Goal: Use online tool/utility: Utilize a website feature to perform a specific function

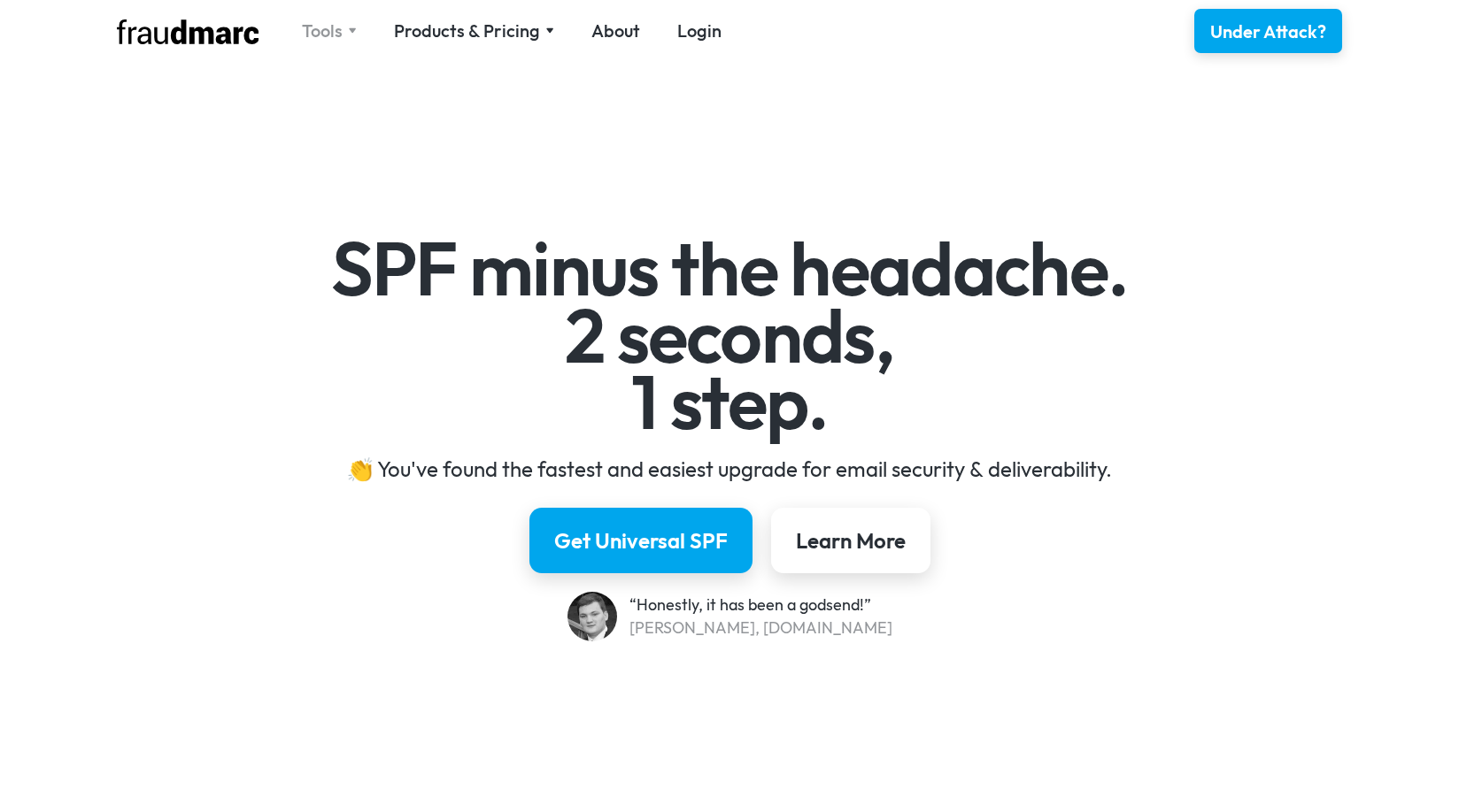
click at [327, 38] on div "Tools" at bounding box center [322, 30] width 41 height 24
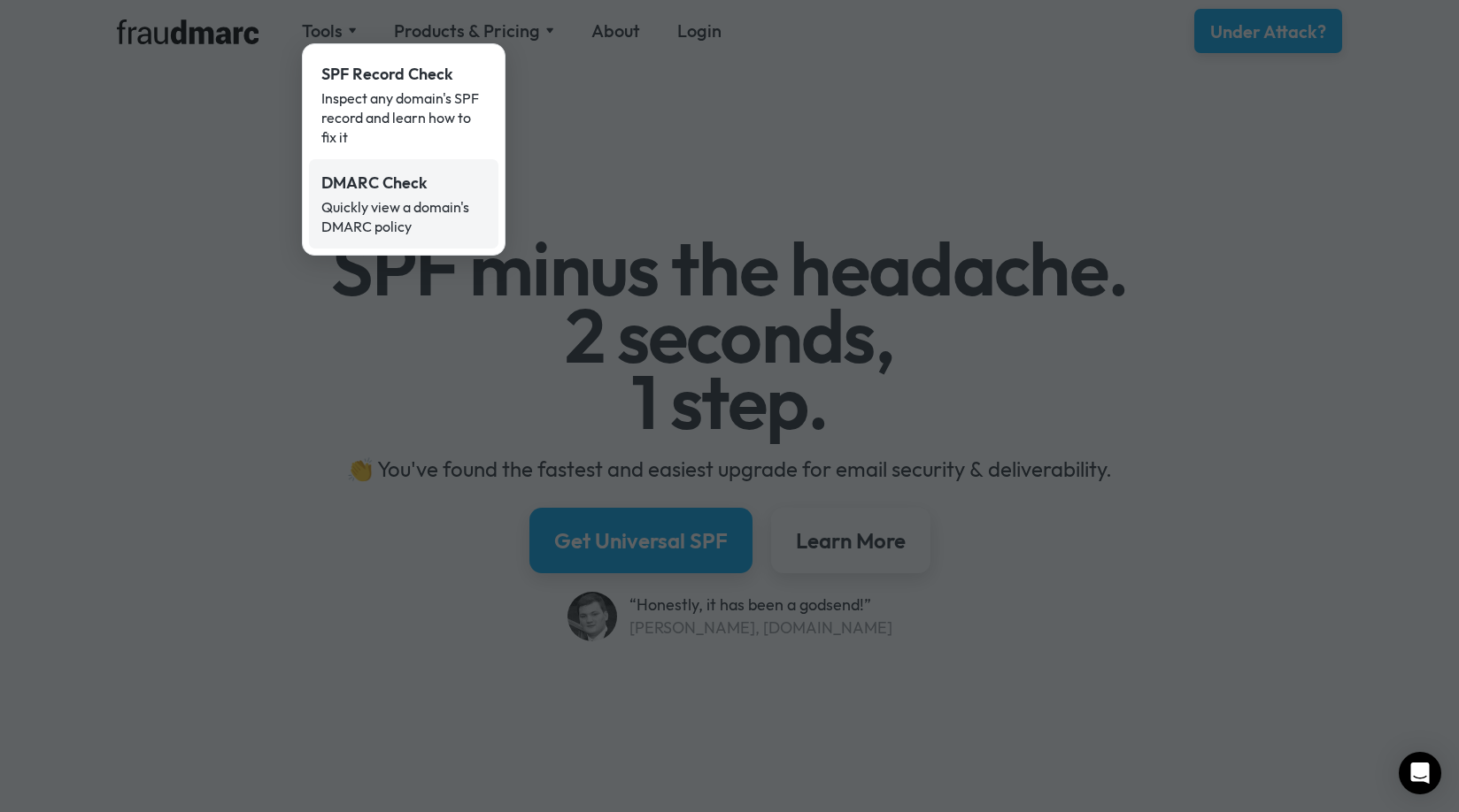
click at [401, 208] on div "Quickly view a domain's DMARC policy" at bounding box center [404, 217] width 164 height 39
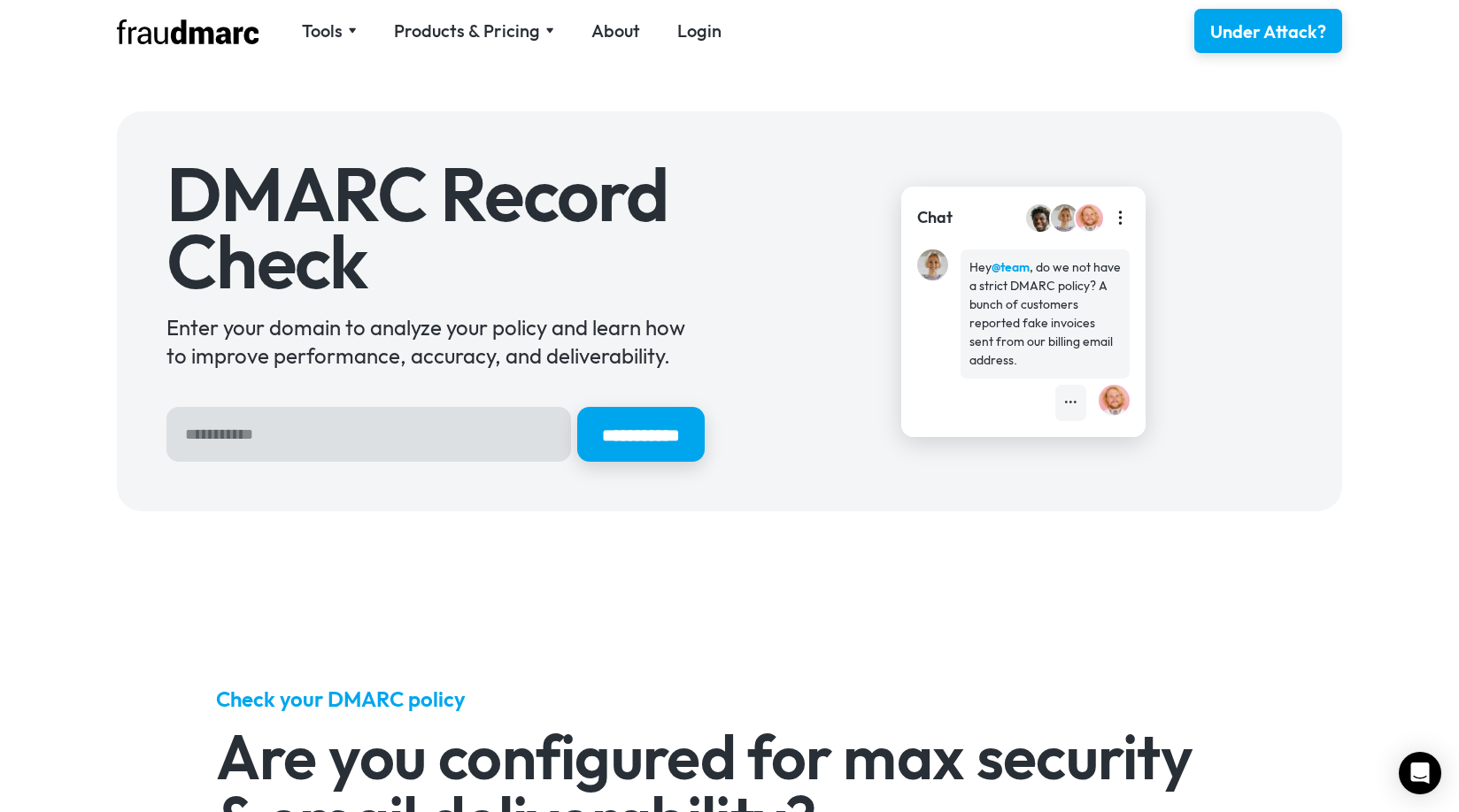
click at [267, 444] on input "Hero Sign Up Form" at bounding box center [368, 435] width 405 height 55
type input "**********"
click at [577, 407] on input "**********" at bounding box center [640, 435] width 127 height 55
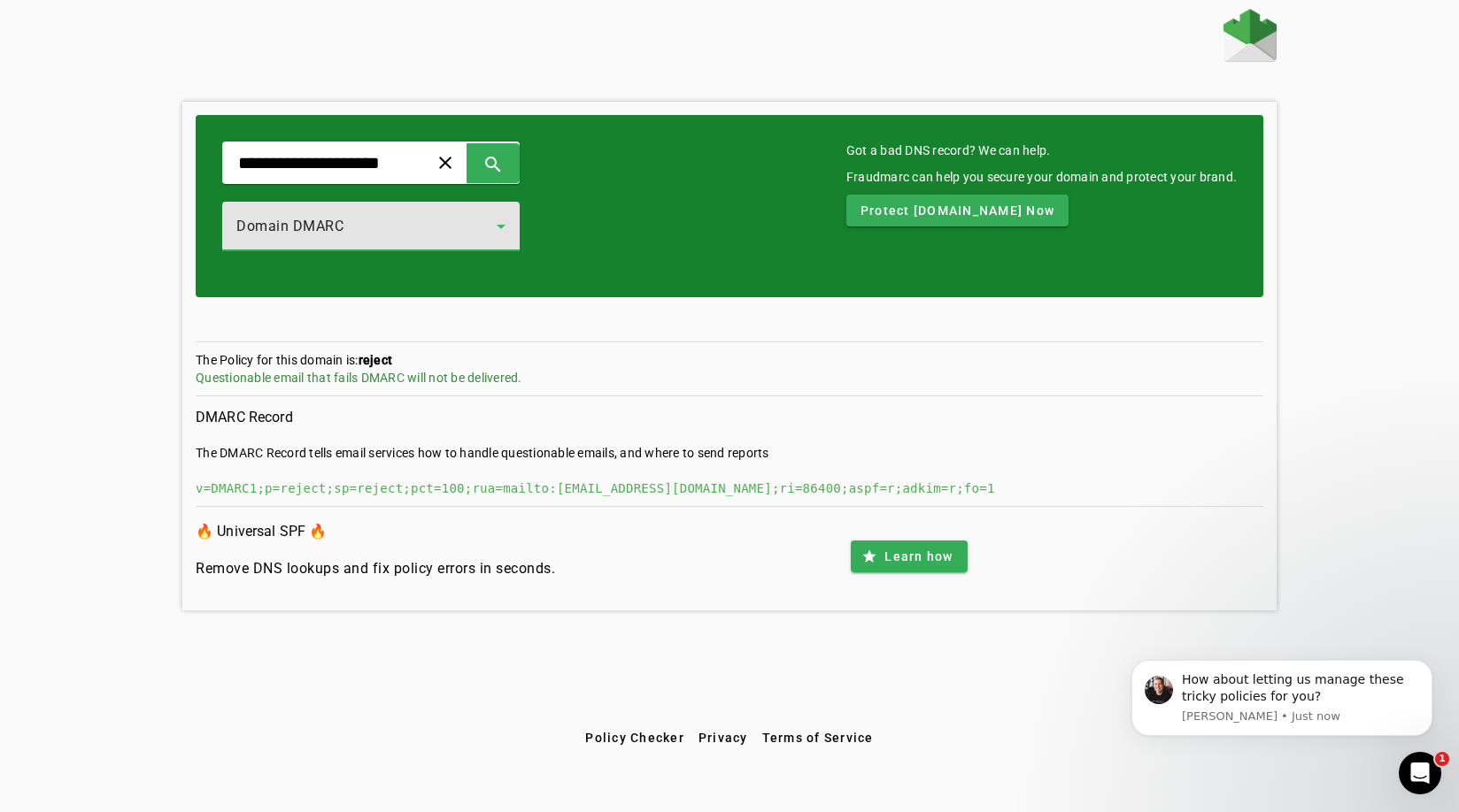
click at [511, 236] on icon at bounding box center [501, 227] width 21 height 21
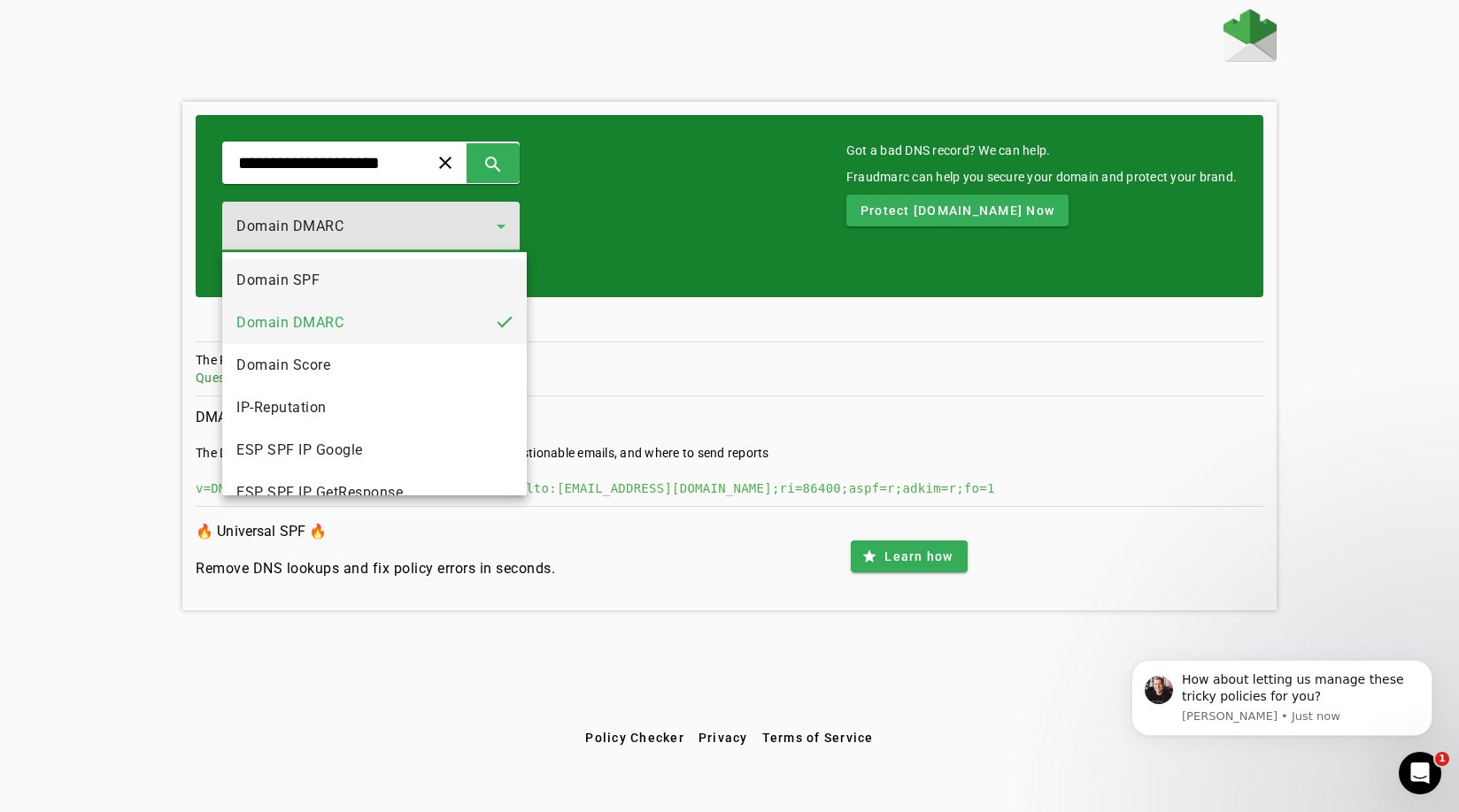
click at [375, 278] on mat-option "Domain SPF" at bounding box center [374, 279] width 305 height 42
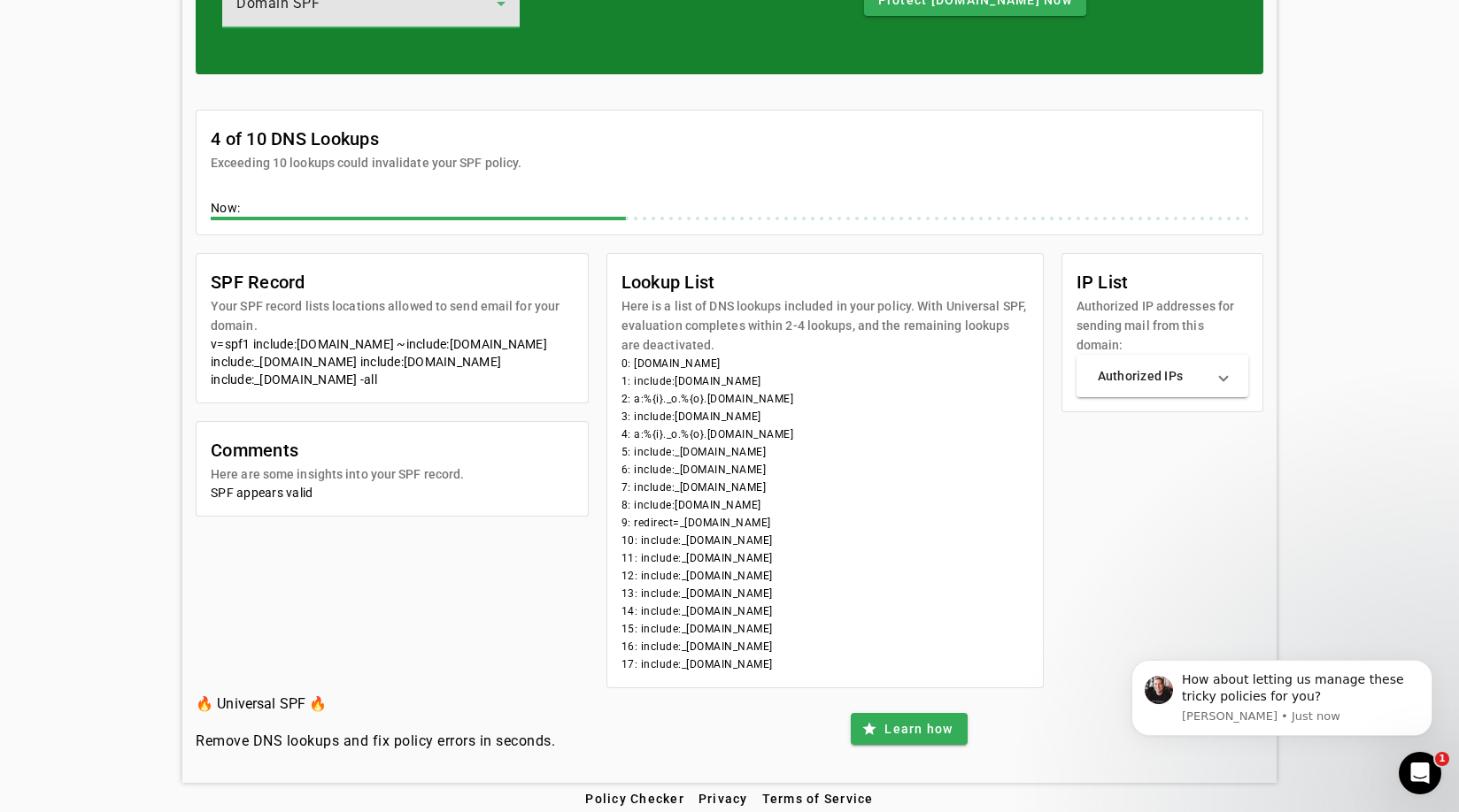
scroll to position [231, 0]
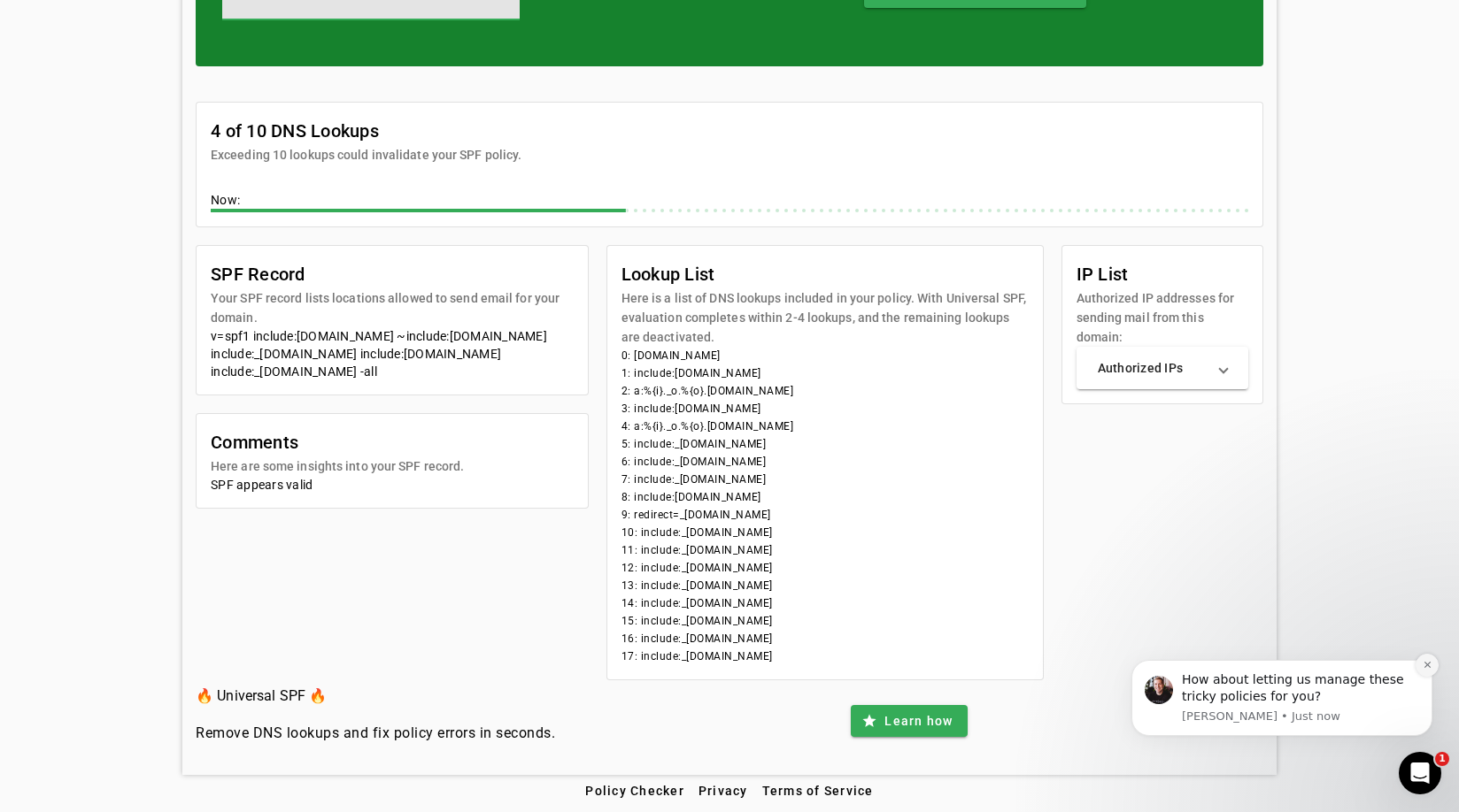
click at [1427, 667] on icon "Dismiss notification" at bounding box center [1427, 665] width 10 height 10
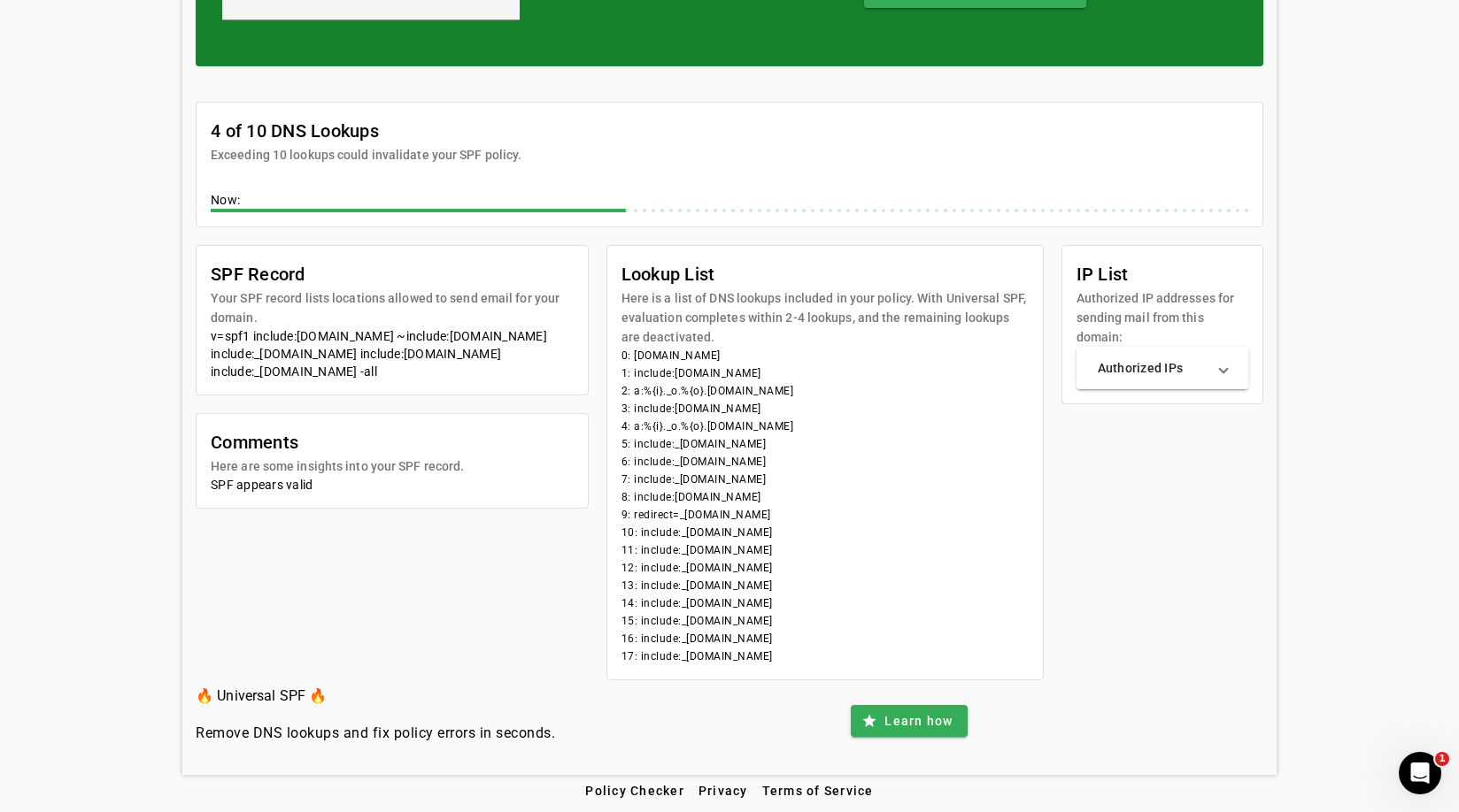
click at [1187, 365] on mat-panel-title "Authorized IPs" at bounding box center [1151, 368] width 108 height 18
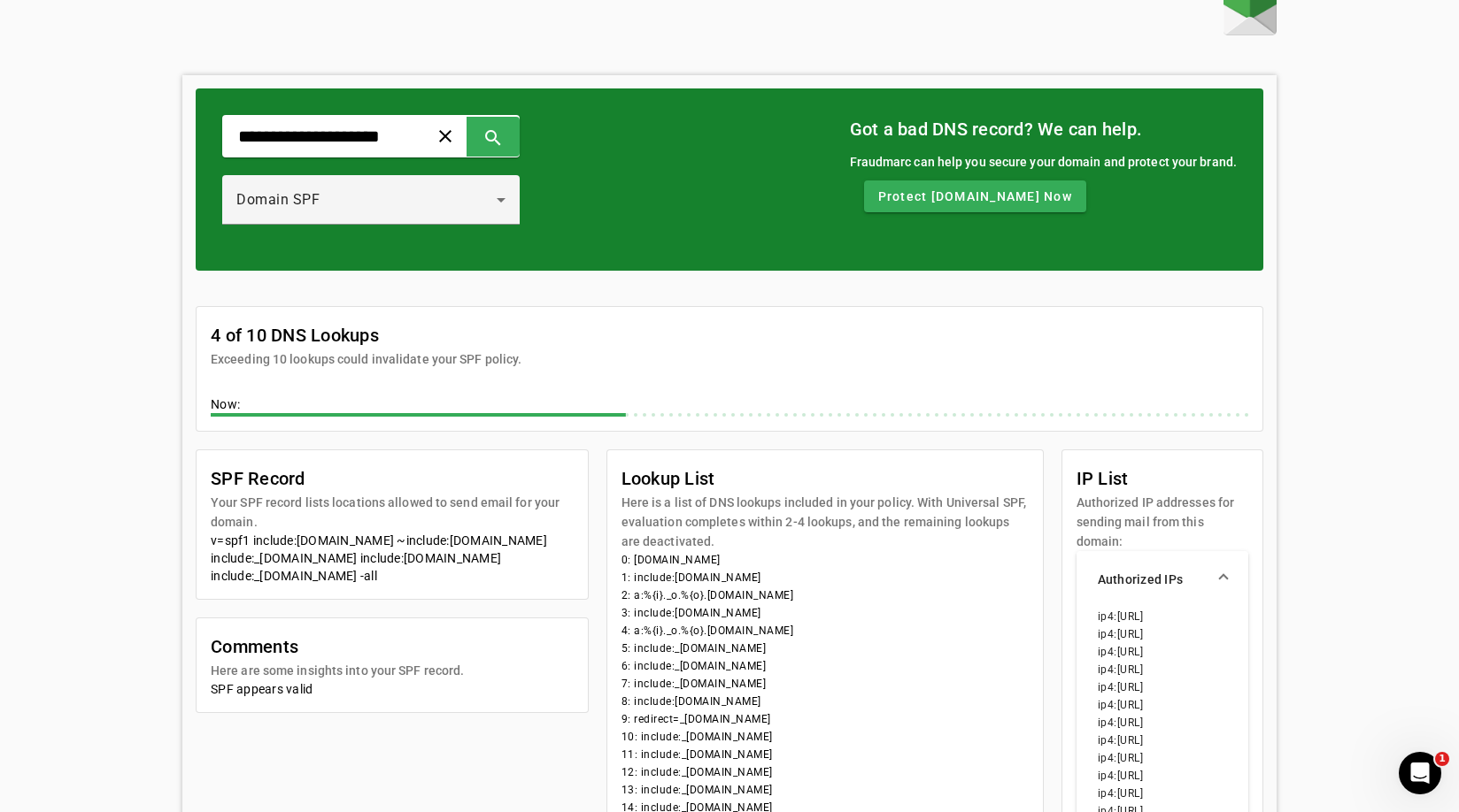
scroll to position [19, 0]
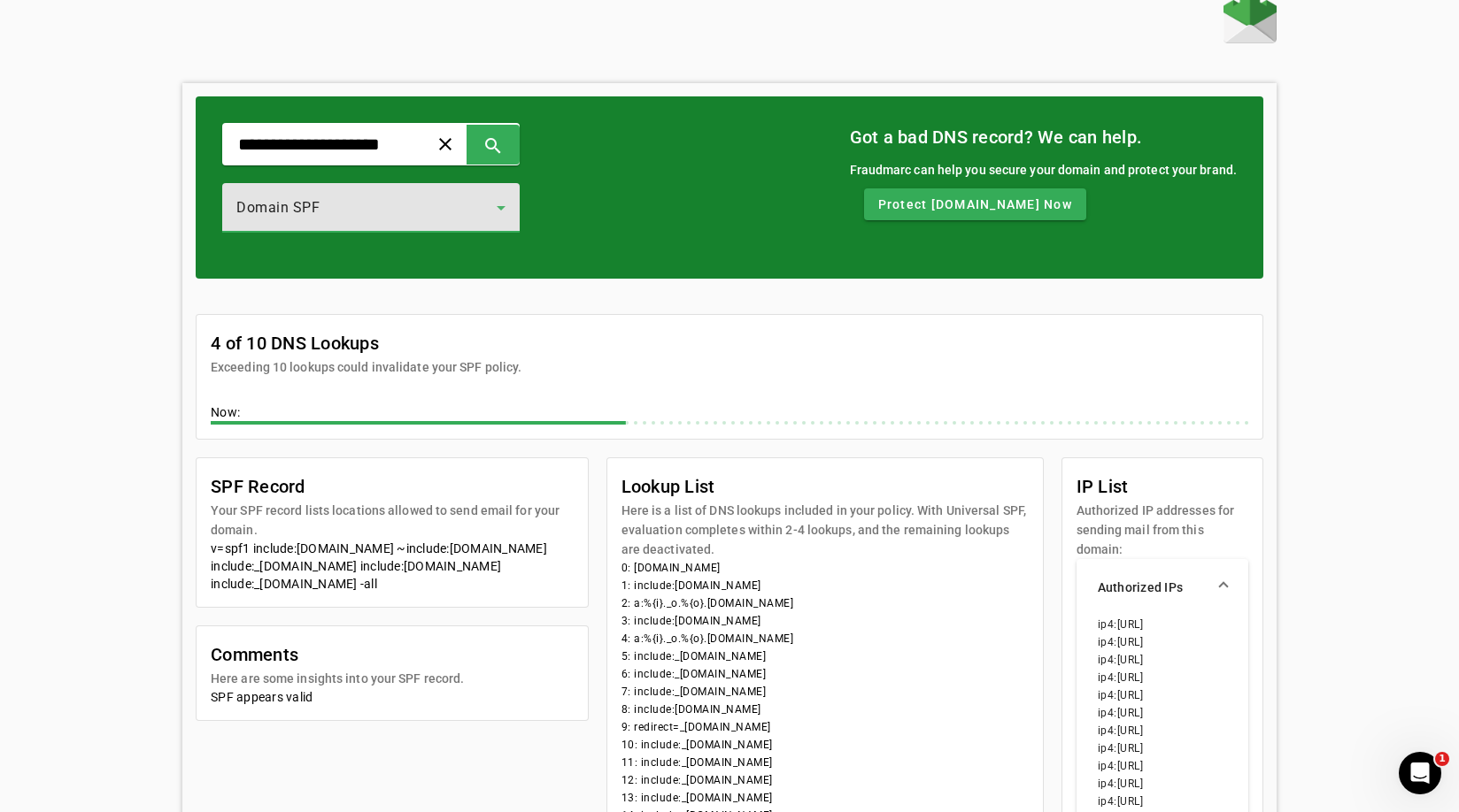
click at [505, 206] on icon at bounding box center [500, 208] width 9 height 5
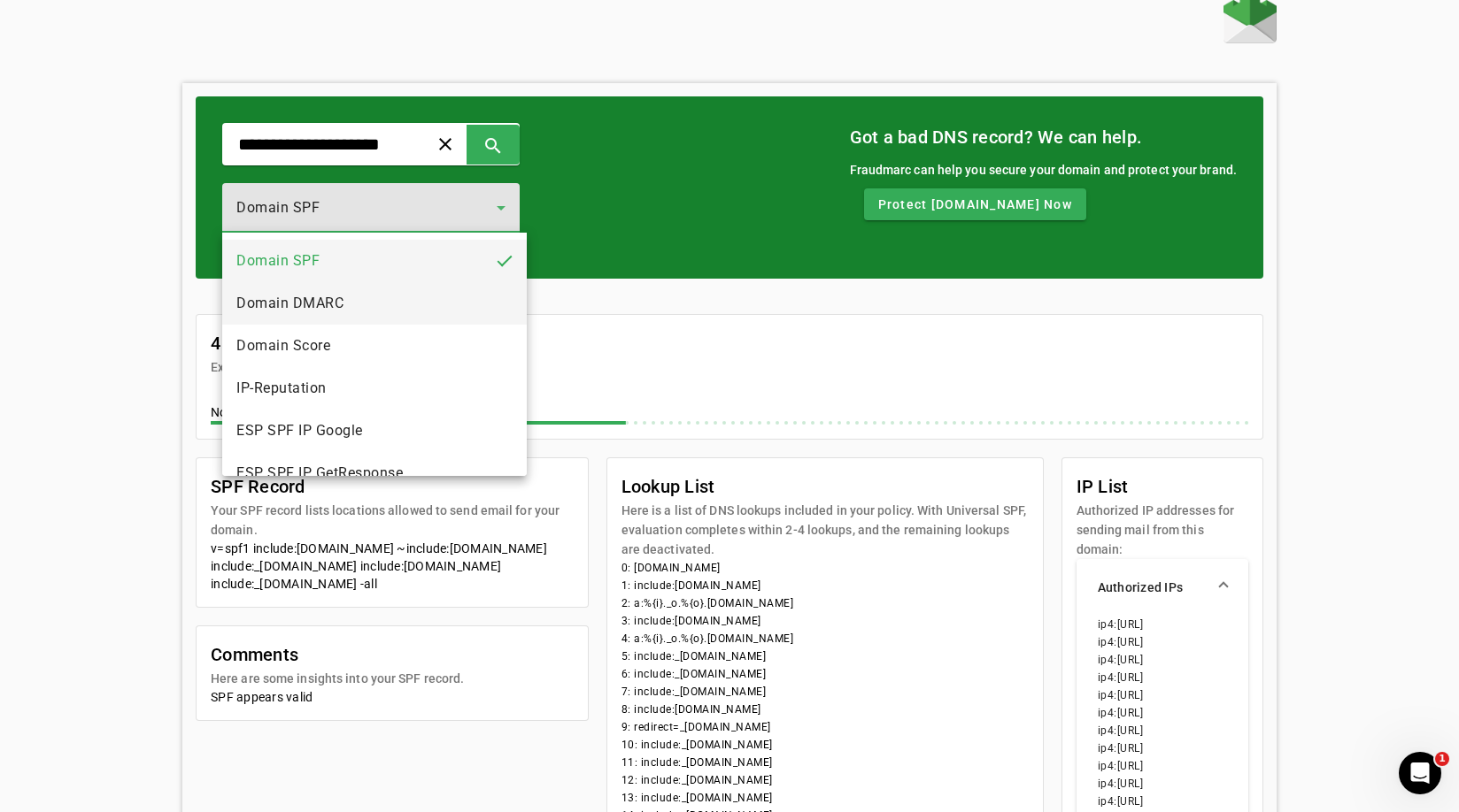
click at [354, 299] on mat-option "Domain DMARC" at bounding box center [374, 303] width 305 height 42
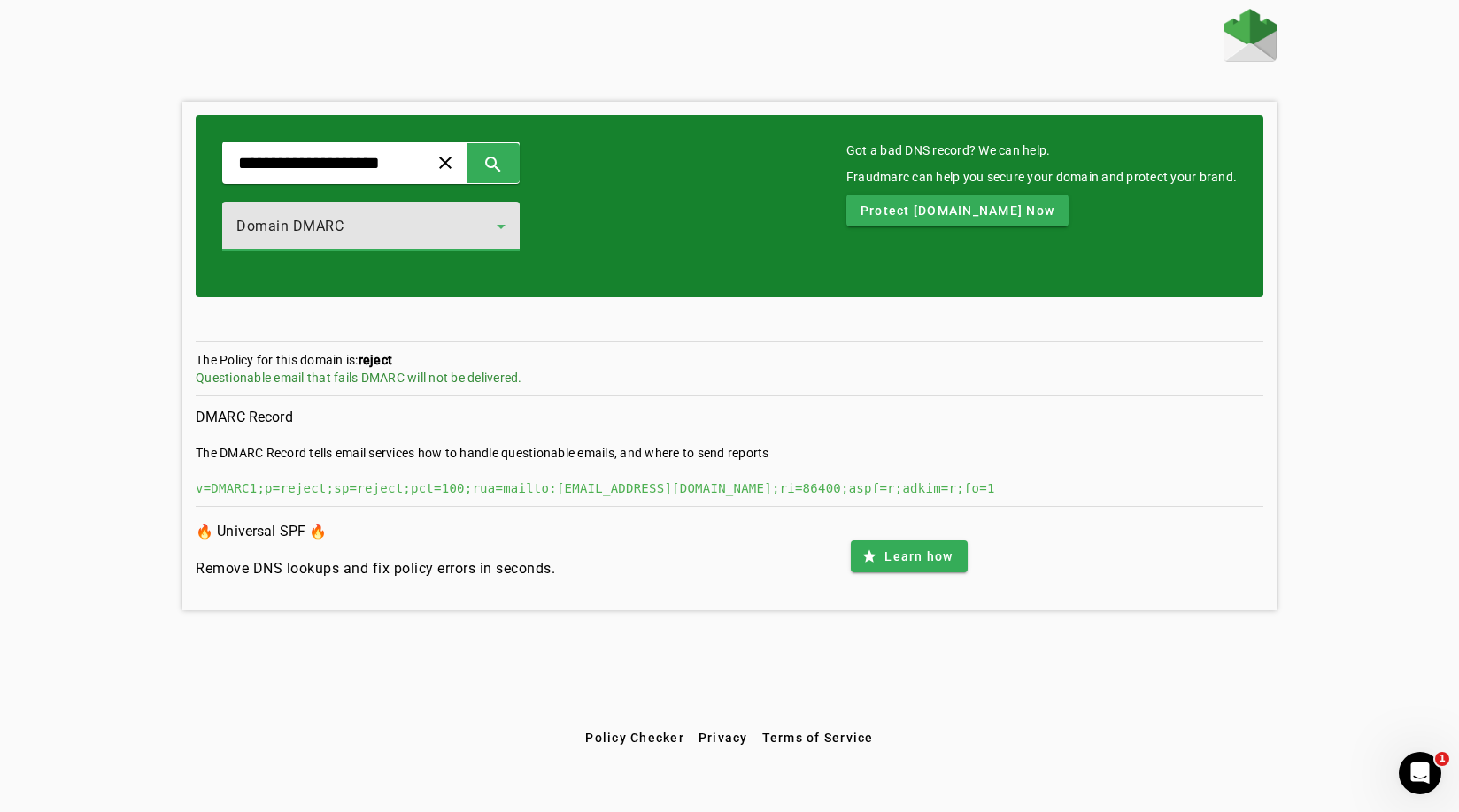
click at [503, 230] on icon at bounding box center [501, 227] width 21 height 21
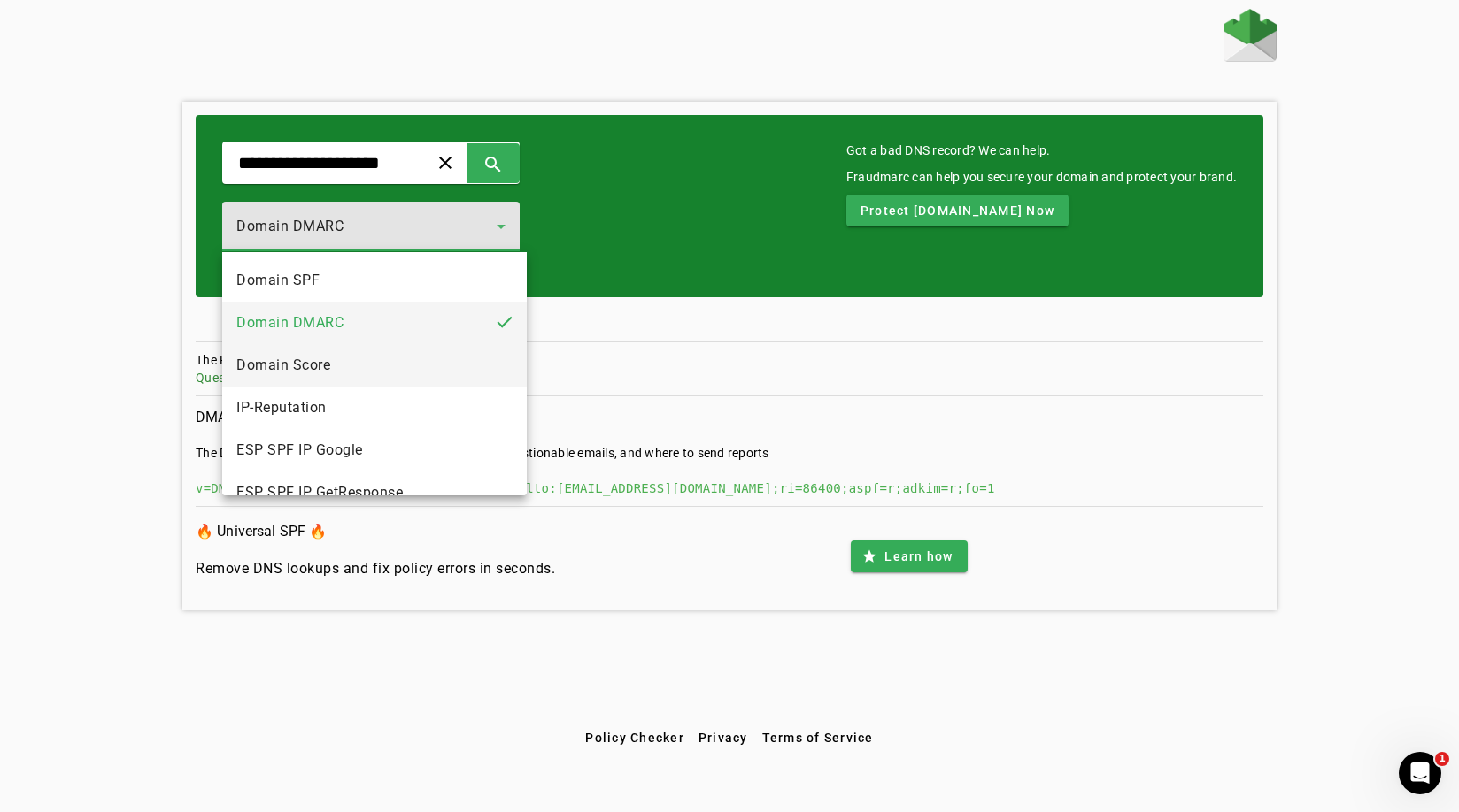
click at [458, 371] on mat-option "Domain Score" at bounding box center [374, 364] width 305 height 42
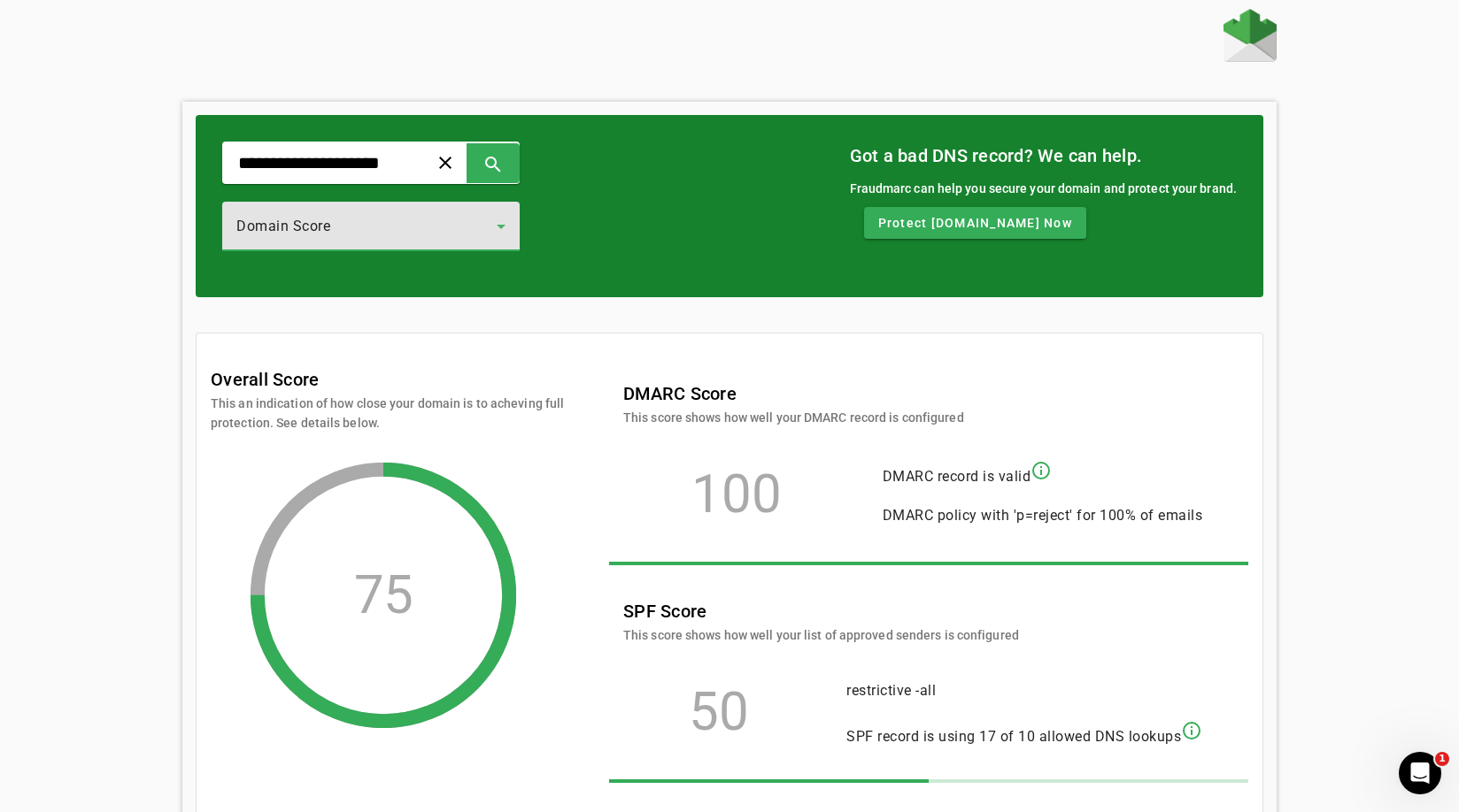
click at [511, 228] on icon at bounding box center [501, 227] width 21 height 21
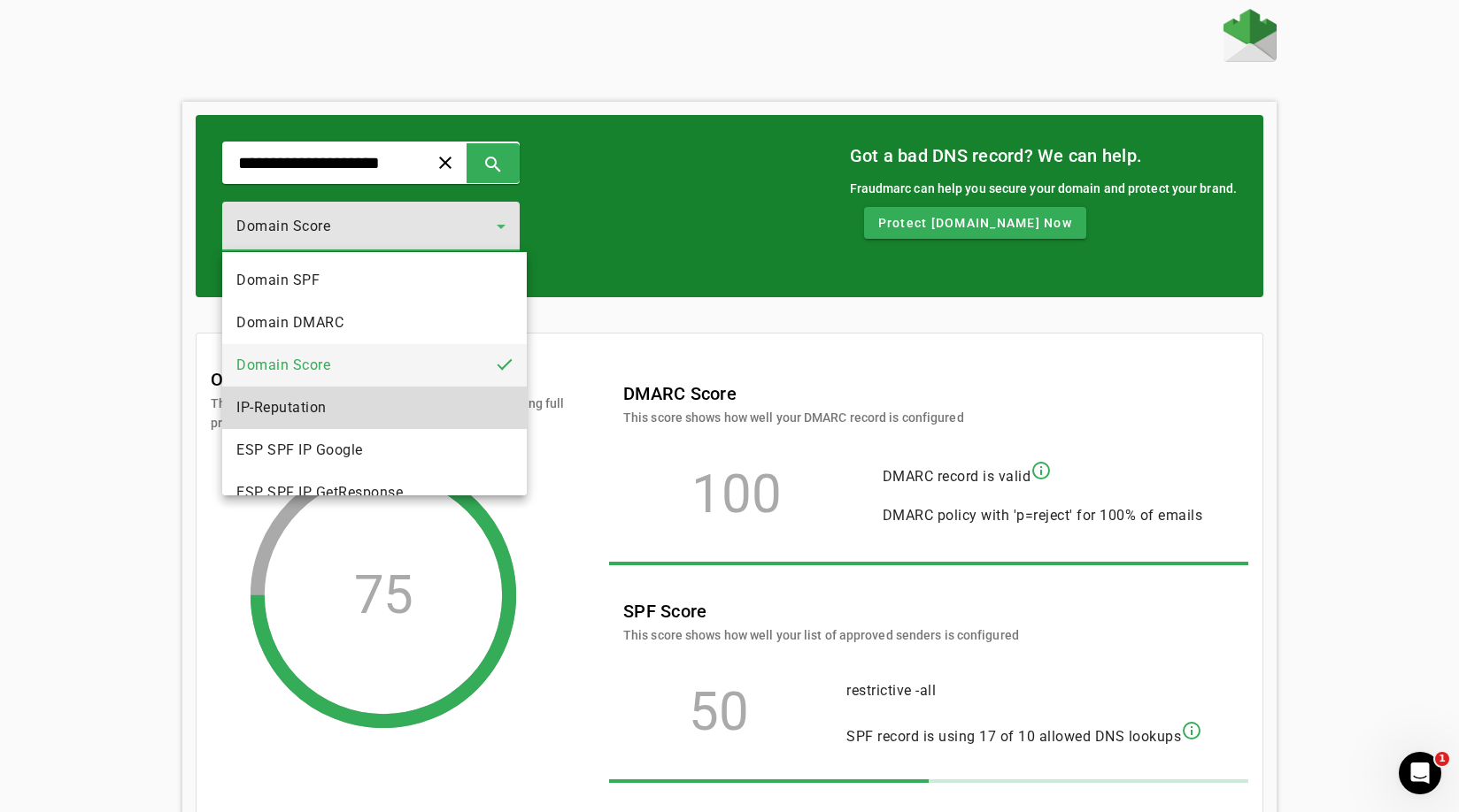
click at [447, 413] on mat-option "IP-Reputation" at bounding box center [374, 407] width 305 height 42
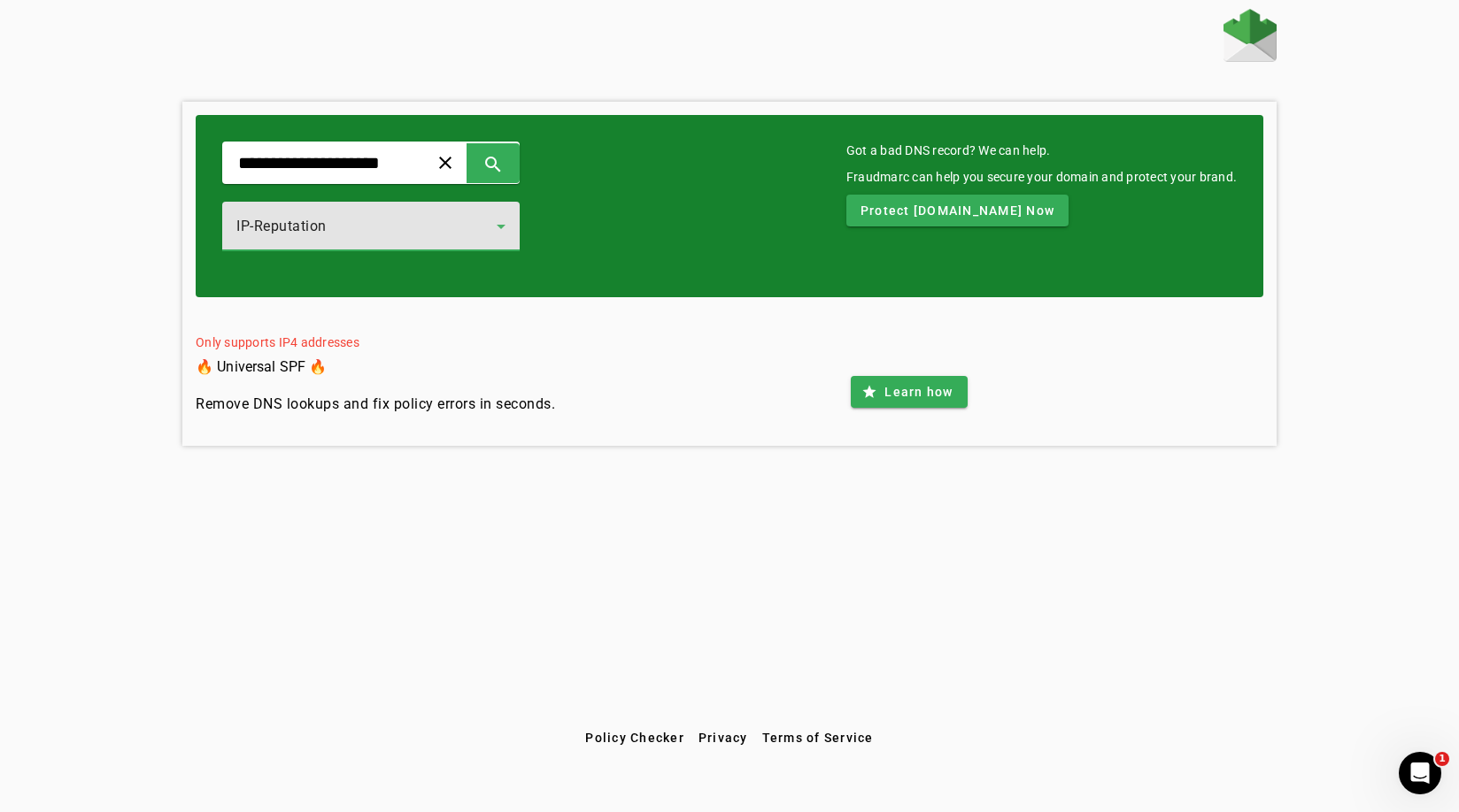
click at [510, 228] on icon at bounding box center [501, 227] width 21 height 21
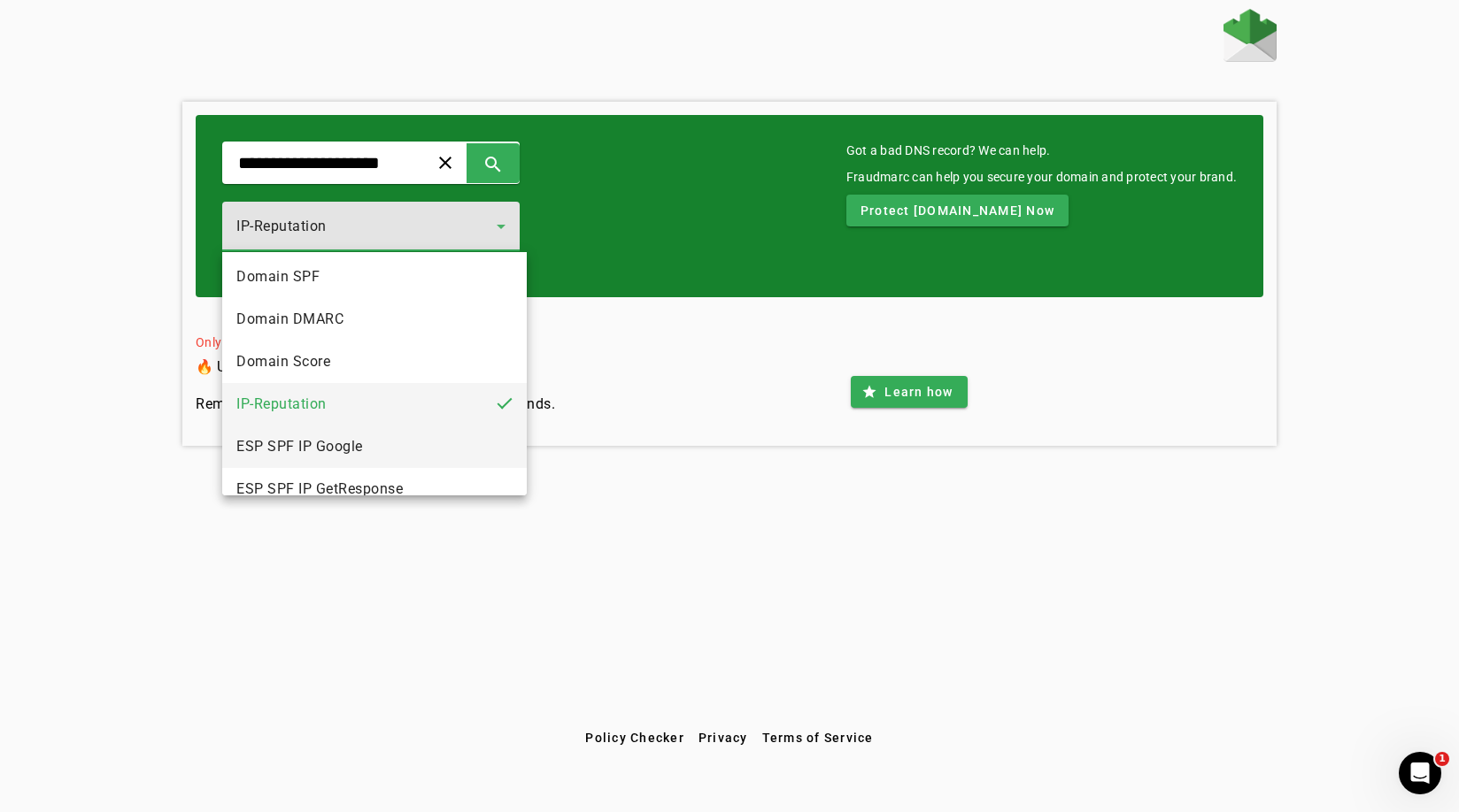
scroll to position [3, 0]
click at [436, 439] on mat-option "ESP SPF IP Google" at bounding box center [374, 448] width 305 height 42
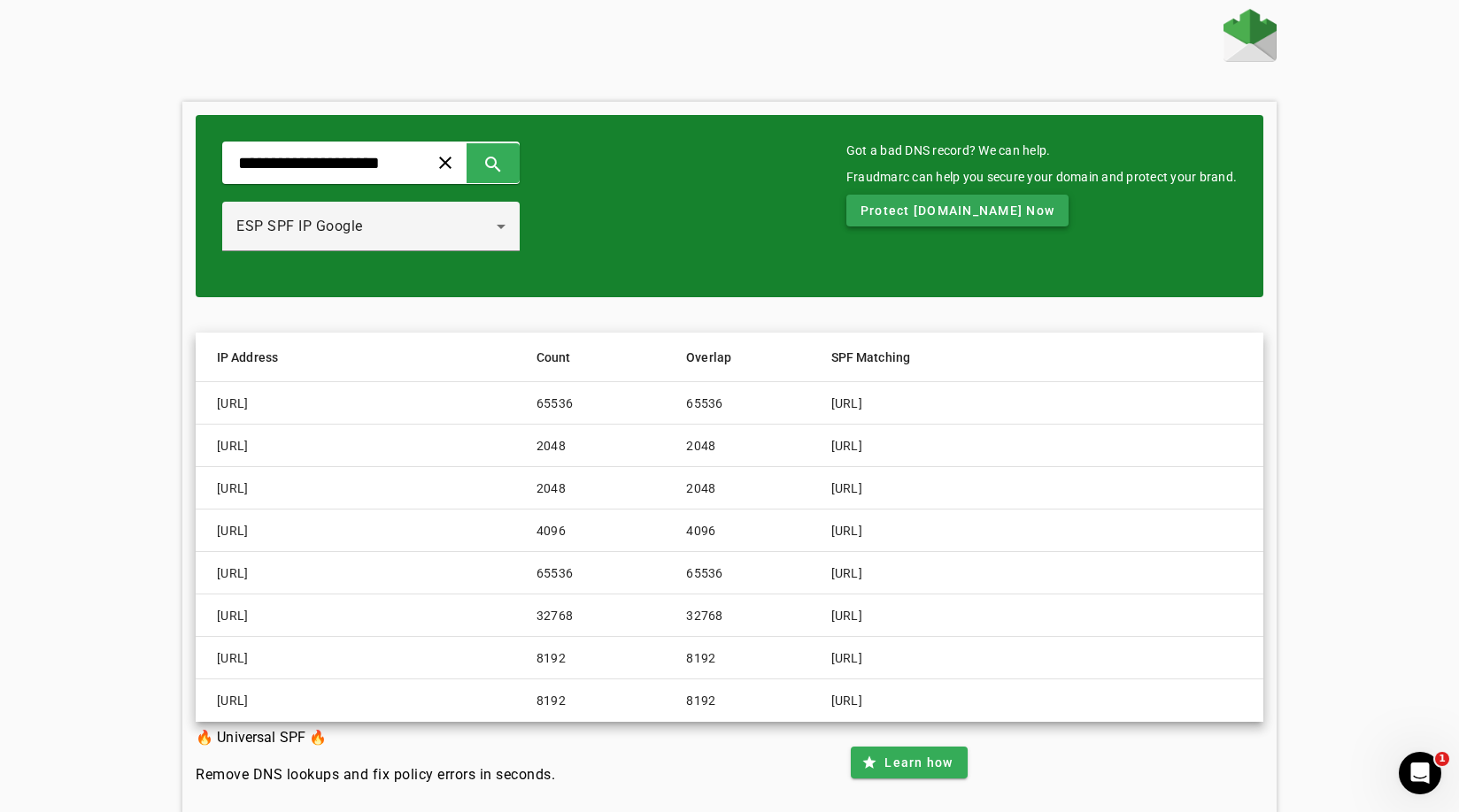
click at [958, 216] on span "Protect sierrastreamside.com Now" at bounding box center [957, 210] width 193 height 18
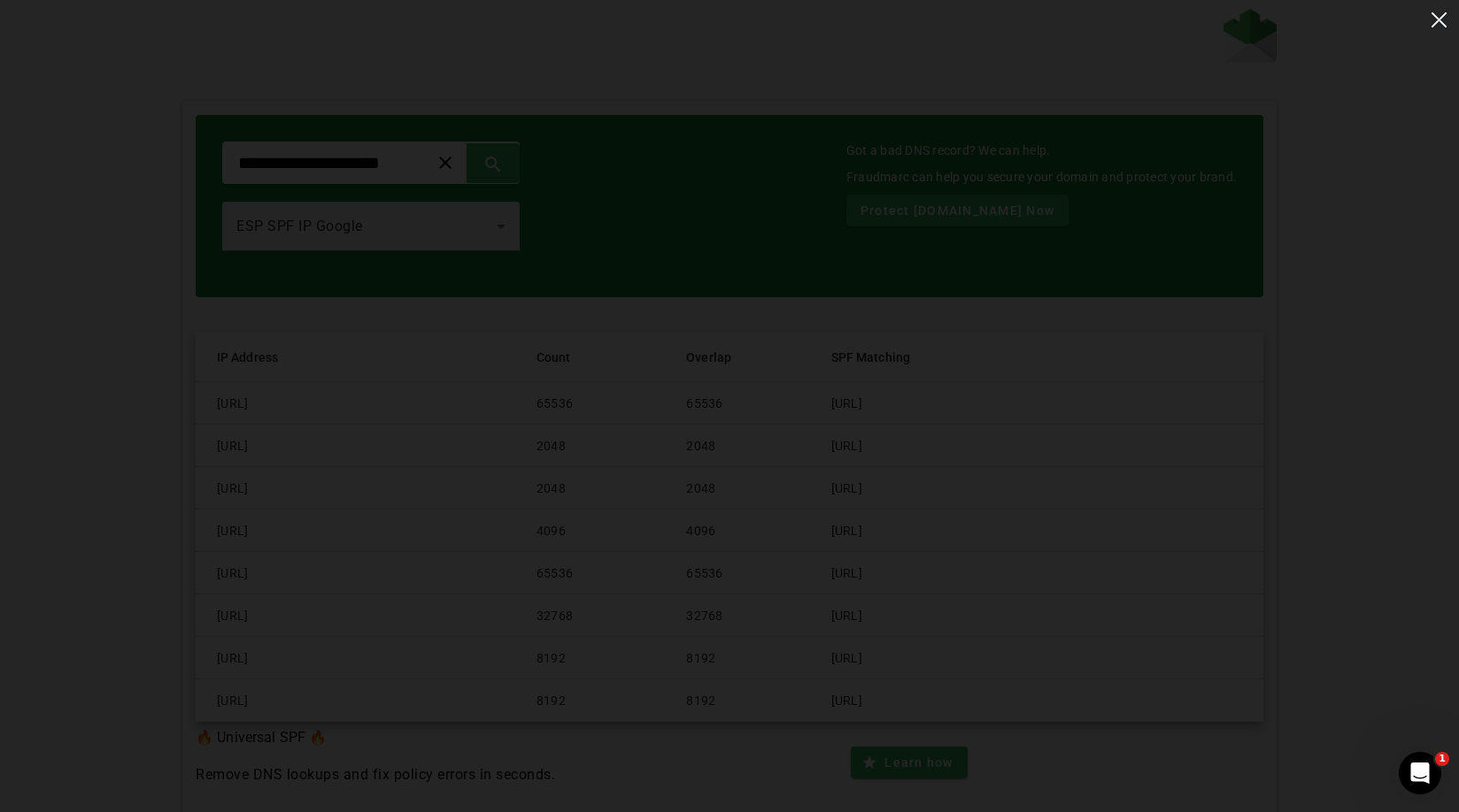
click at [1442, 19] on img at bounding box center [1438, 20] width 29 height 29
